Goal: Transaction & Acquisition: Download file/media

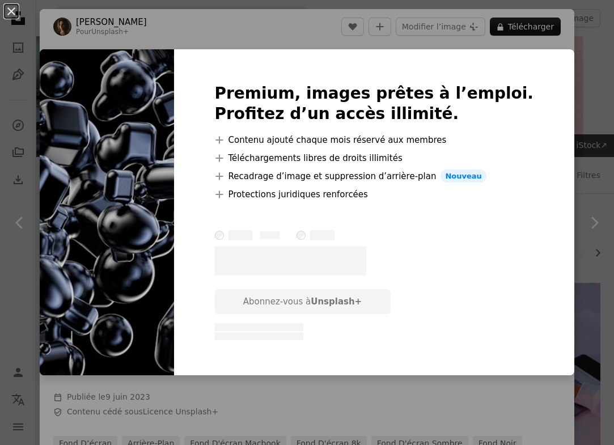
scroll to position [765, 0]
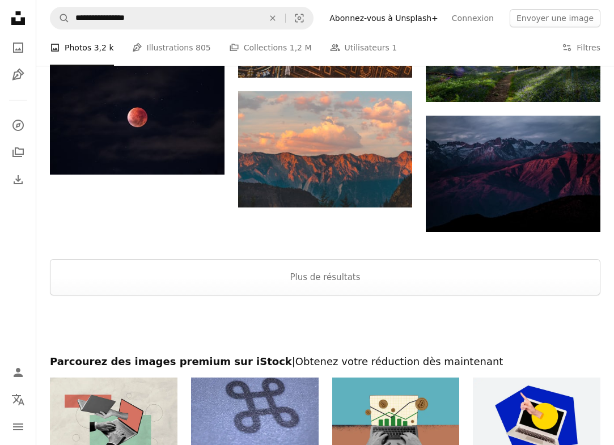
scroll to position [1992, 0]
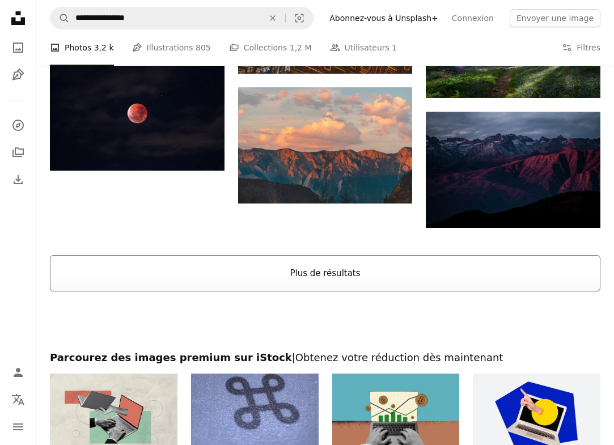
click at [176, 266] on button "Plus de résultats" at bounding box center [325, 273] width 551 height 36
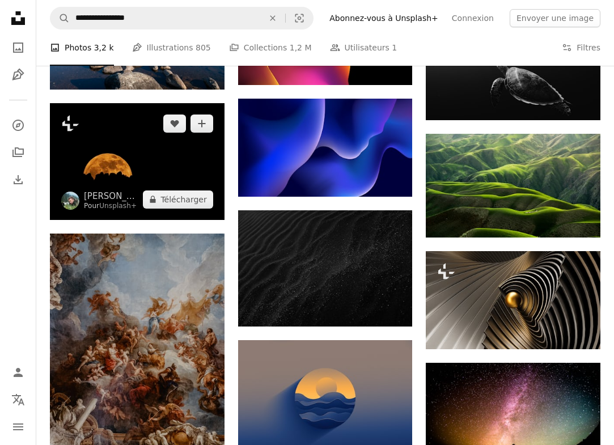
scroll to position [2987, 0]
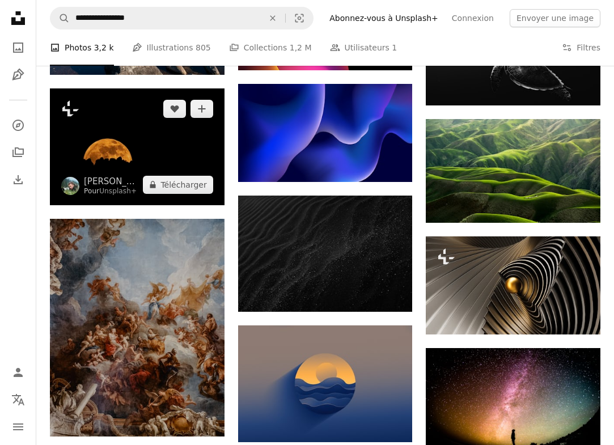
click at [139, 155] on img at bounding box center [137, 147] width 175 height 116
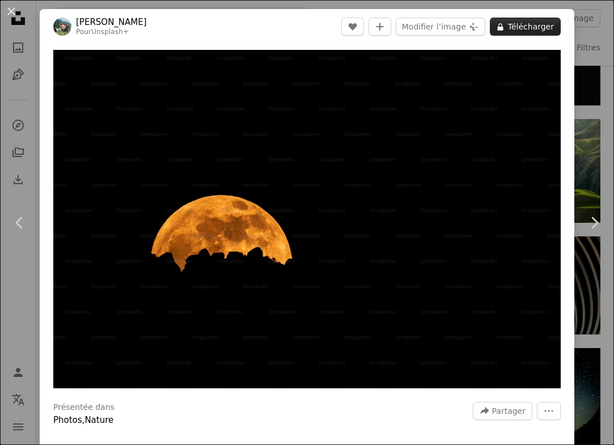
click at [501, 24] on icon at bounding box center [501, 26] width 6 height 7
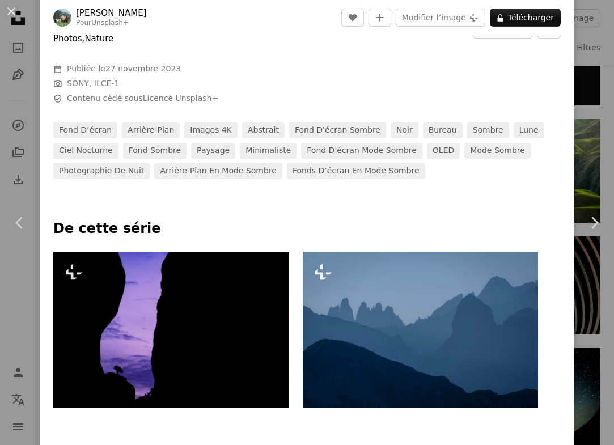
scroll to position [416, 0]
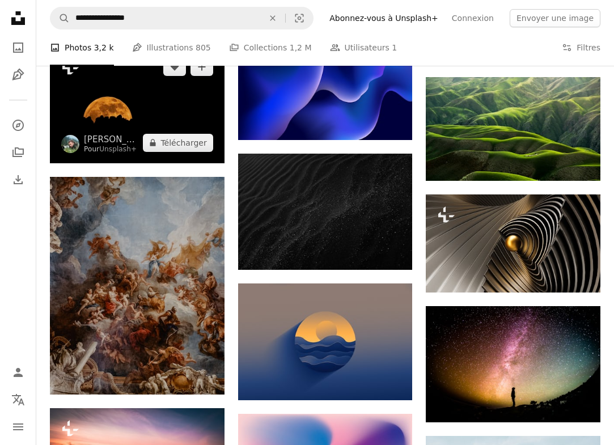
scroll to position [3212, 0]
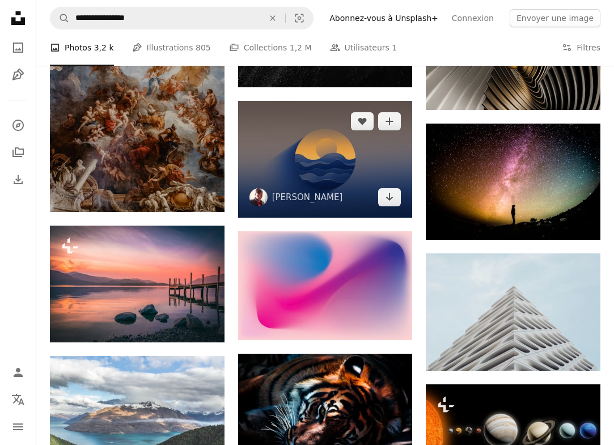
click at [258, 167] on img at bounding box center [325, 159] width 175 height 116
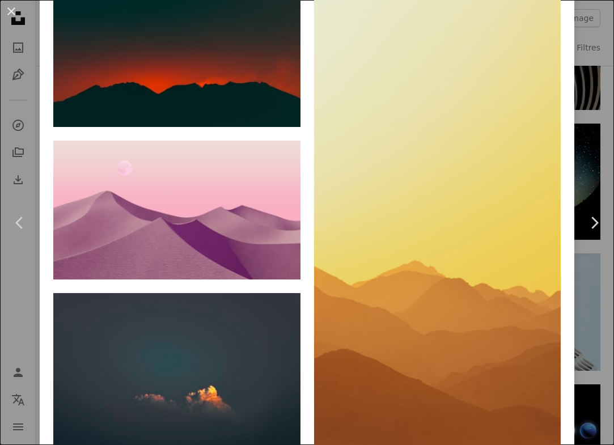
scroll to position [2741, 0]
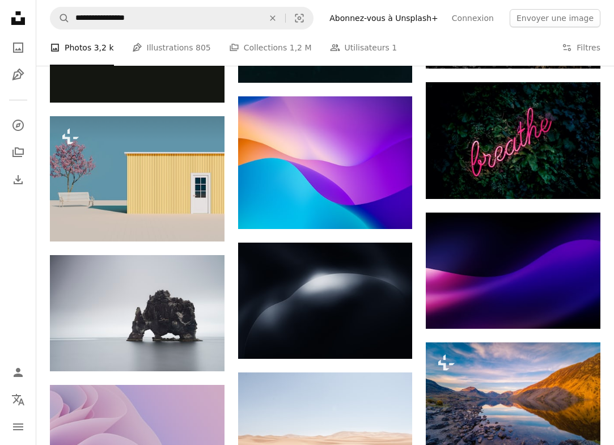
scroll to position [3970, 0]
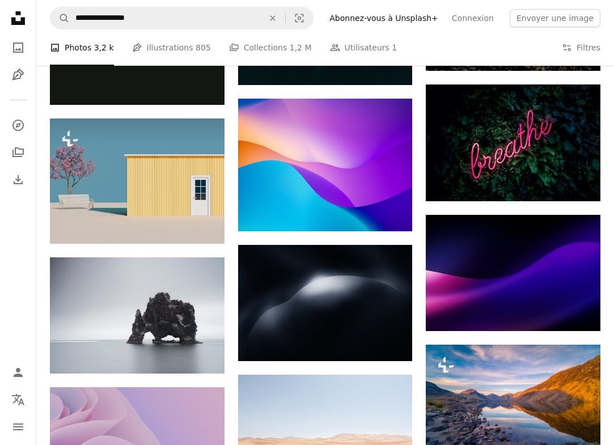
click at [110, 310] on img at bounding box center [137, 316] width 175 height 116
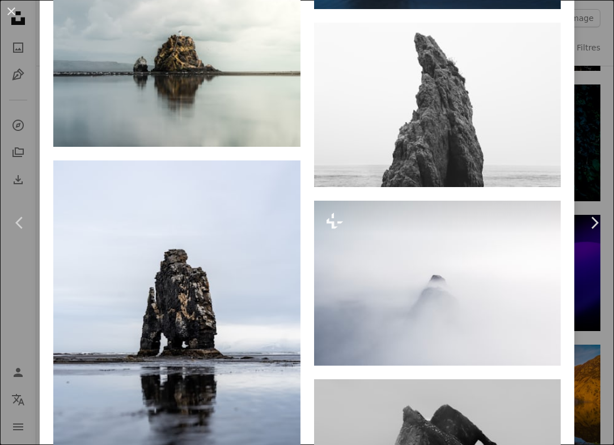
scroll to position [1169, 0]
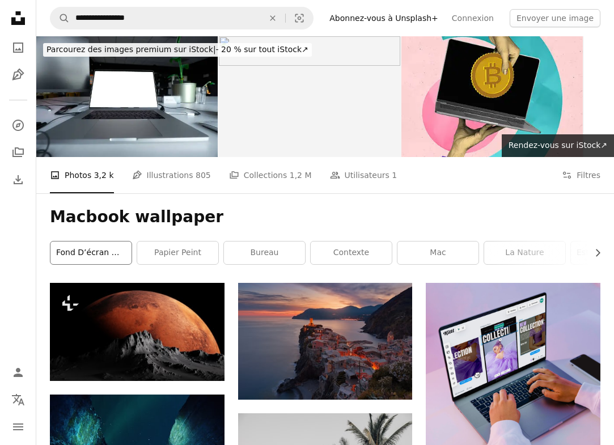
click at [100, 251] on link "Fond d’écran Mac" at bounding box center [90, 253] width 81 height 23
